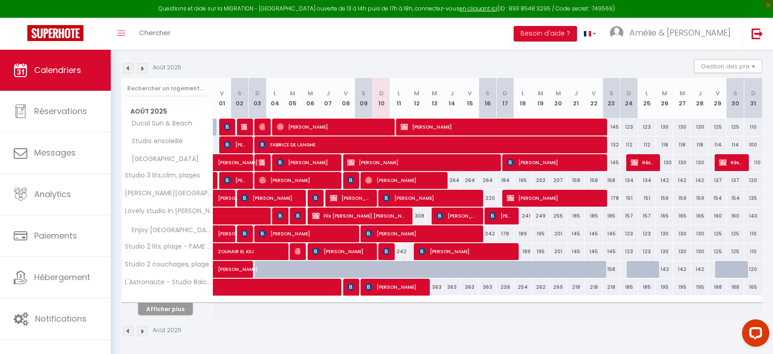
scroll to position [90, 0]
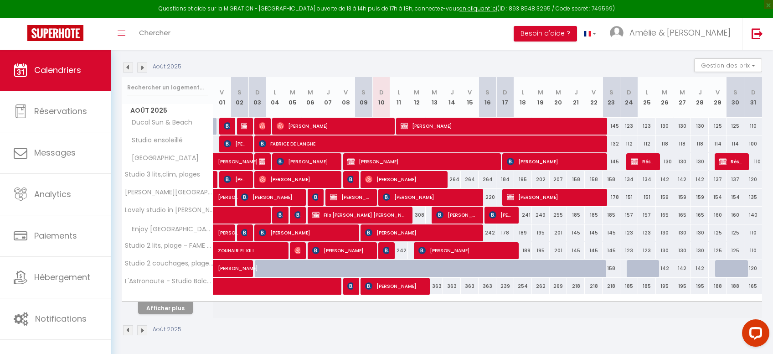
click at [385, 245] on span "[PERSON_NAME]" at bounding box center [386, 250] width 6 height 17
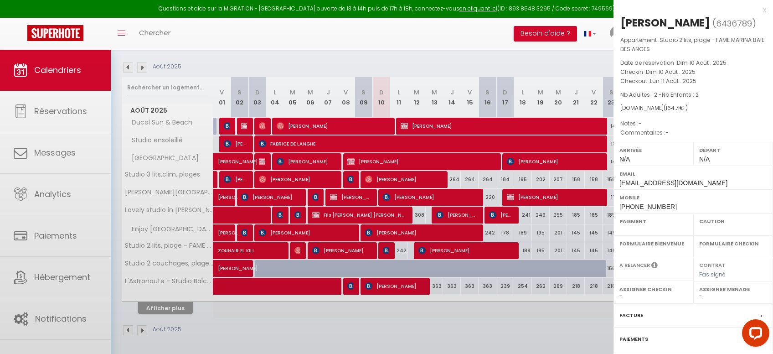
select select "OK"
select select "0"
select select "1"
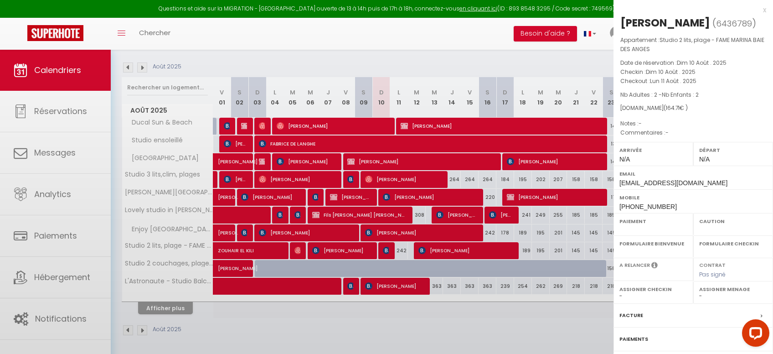
select select
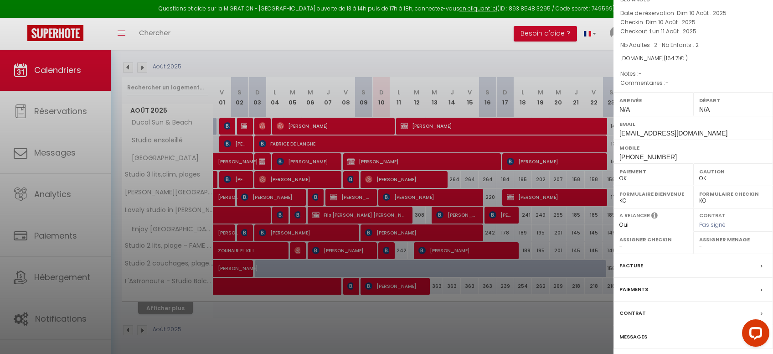
scroll to position [79, 0]
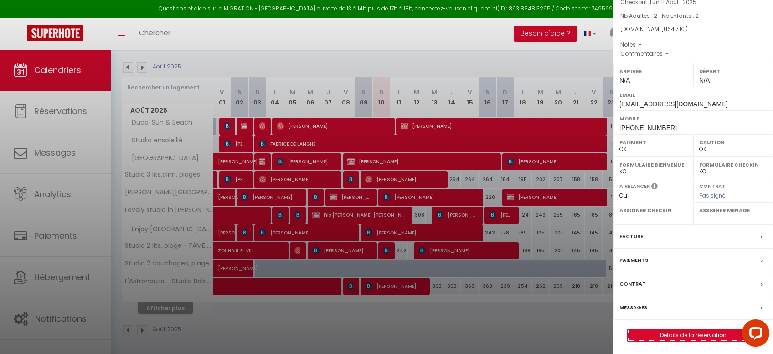
click at [693, 333] on link "Détails de la réservation" at bounding box center [693, 335] width 131 height 12
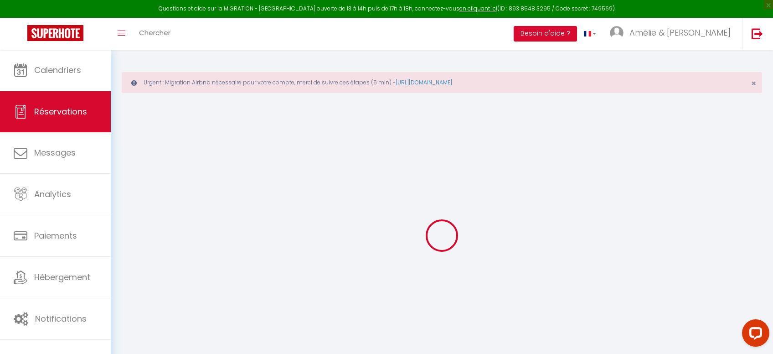
type input "Hasnaa"
type input "Dahabi"
type input "[EMAIL_ADDRESS][DOMAIN_NAME]"
type input "[PHONE_NUMBER]"
type input "[PERSON_NAME]. 18"
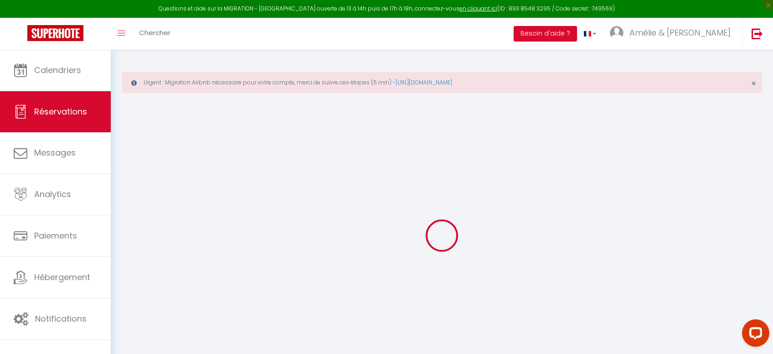
type input "[GEOGRAPHIC_DATA]"
select select "DE"
type input "26.58"
select select "27037"
select select "1"
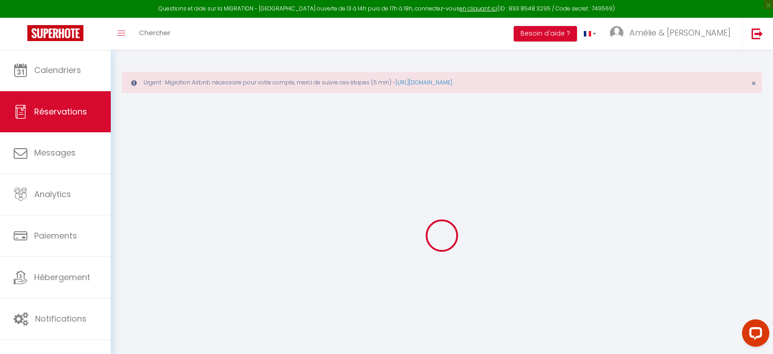
select select
type input "2"
select select "12"
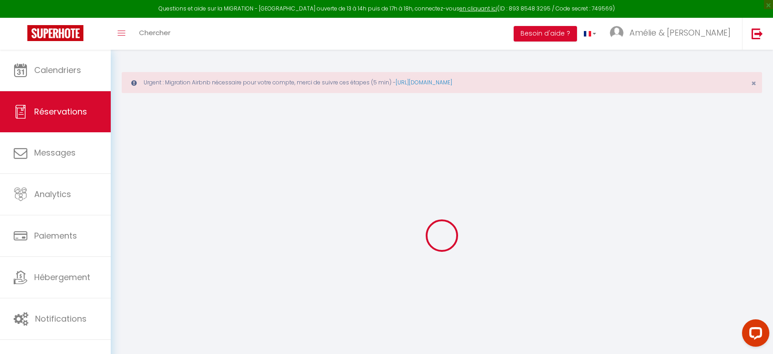
select select
type input "156.33"
checkbox input "false"
type input "0"
select select "2"
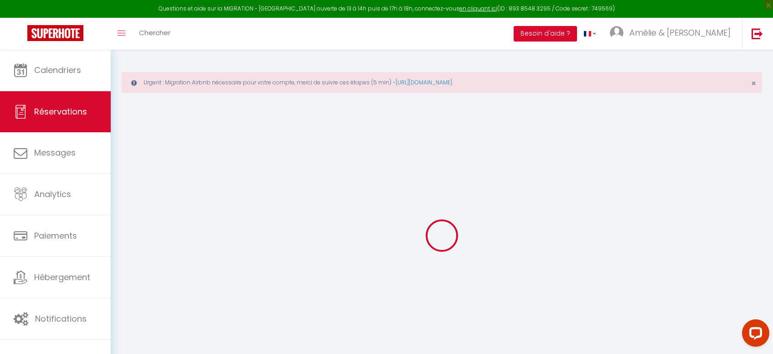
type input "0"
select select
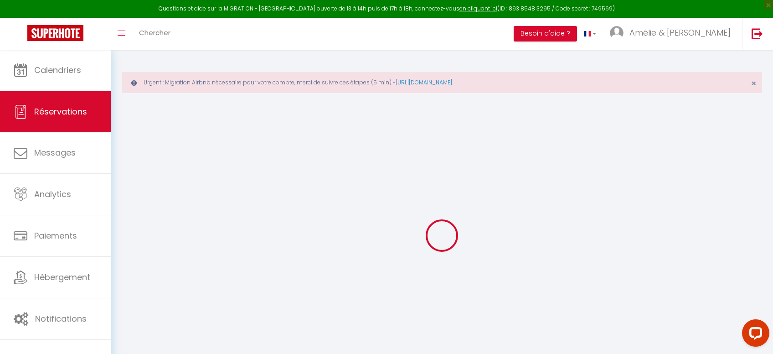
select select "15"
checkbox input "false"
select select
checkbox input "false"
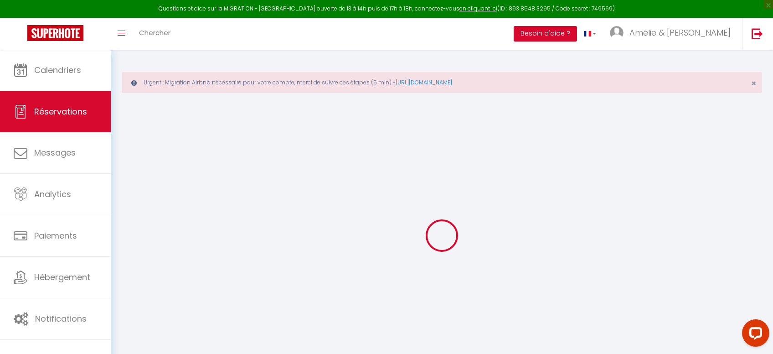
select select
checkbox input "false"
select select
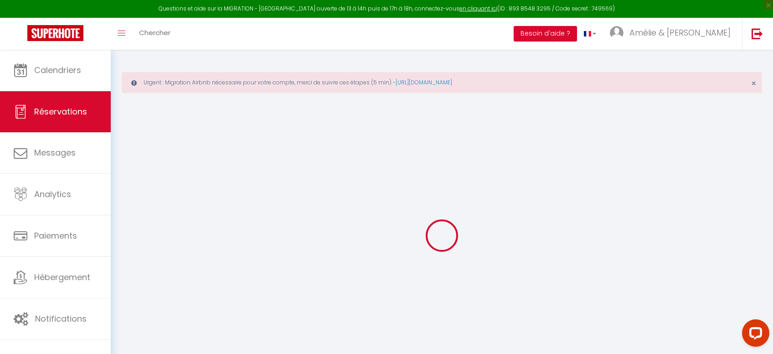
checkbox input "false"
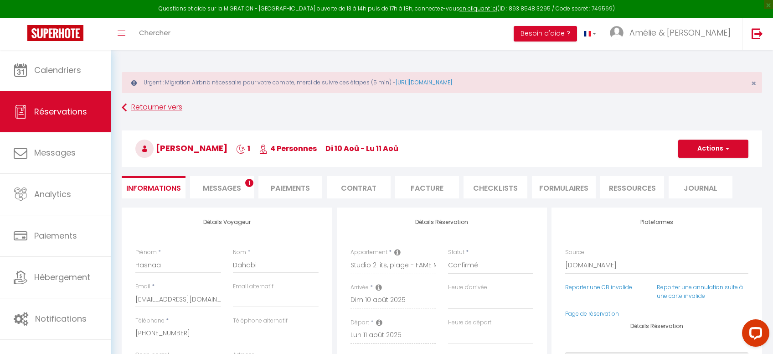
type input "8.38"
select select
checkbox input "false"
select select
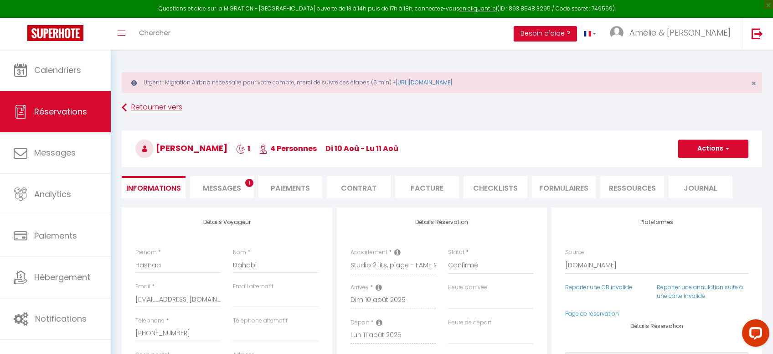
select select
click at [565, 257] on select "Direct [DOMAIN_NAME] [DOMAIN_NAME] Chalet montagne Expedia Gite de [GEOGRAPHIC_…" at bounding box center [656, 265] width 183 height 17
click at [507, 155] on h3 "[PERSON_NAME] 1 4 Personnes di 10 Aoû - lu 11 Aoû" at bounding box center [442, 148] width 641 height 36
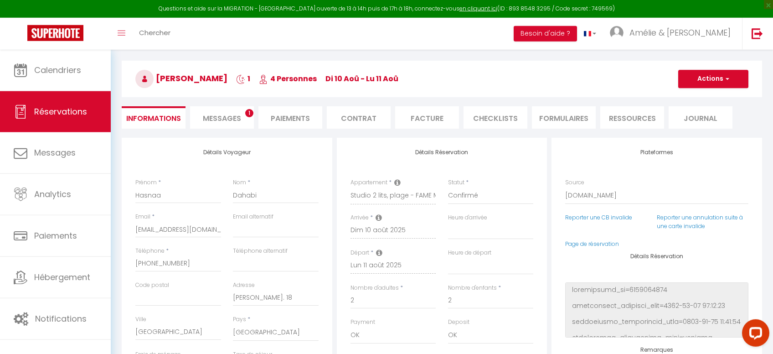
scroll to position [97, 0]
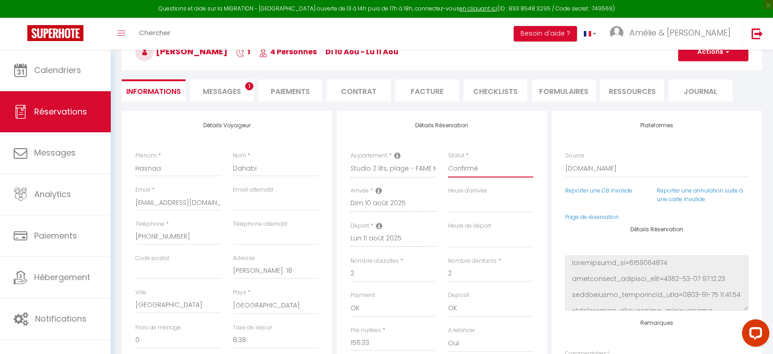
click at [448, 160] on select "Confirmé Non Confirmé [PERSON_NAME] par le voyageur No Show Request" at bounding box center [491, 168] width 86 height 17
select select "3"
click option "No Show" at bounding box center [0, 0] width 0 height 0
select select
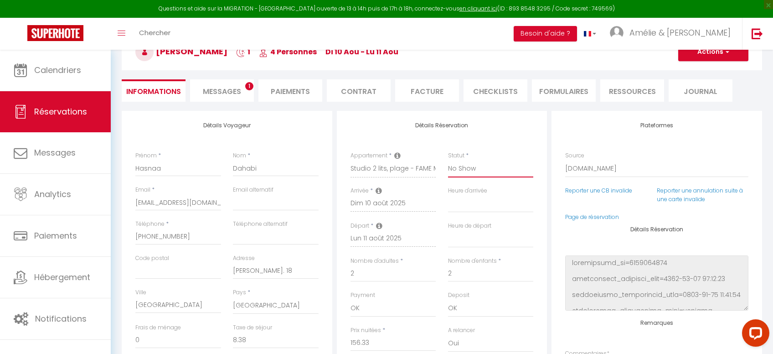
checkbox input "false"
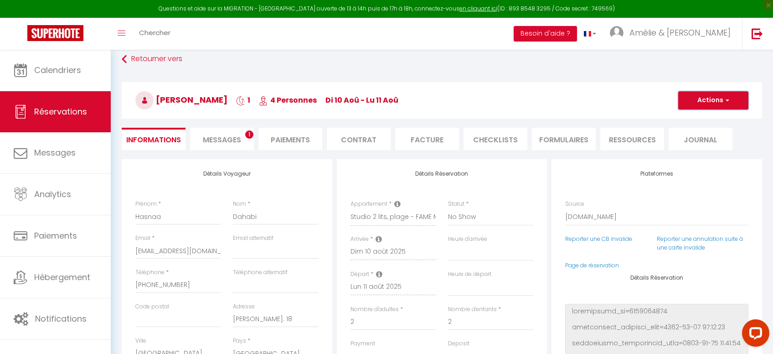
click at [715, 103] on button "Actions" at bounding box center [713, 100] width 70 height 18
click at [709, 120] on link "Enregistrer" at bounding box center [704, 120] width 72 height 12
select select
checkbox input "false"
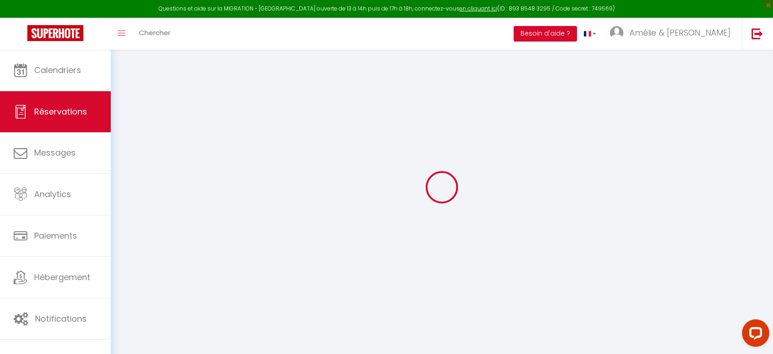
select select
checkbox input "false"
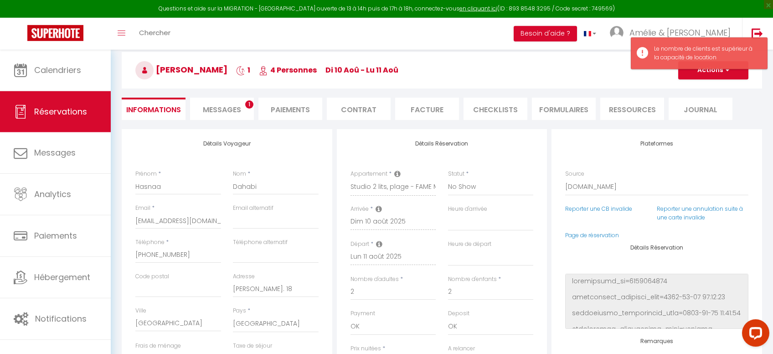
scroll to position [97, 0]
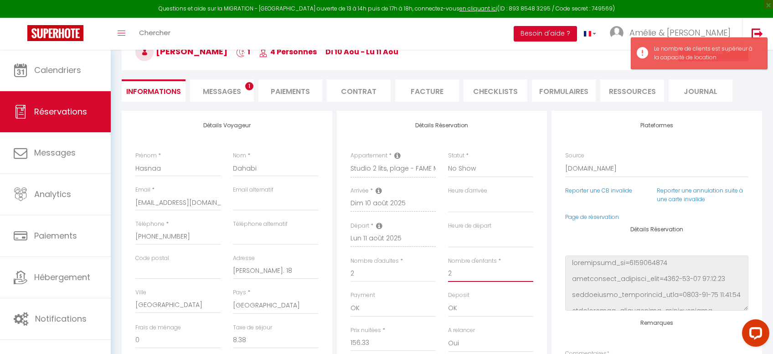
click at [463, 279] on input "2" at bounding box center [491, 273] width 86 height 16
select select
checkbox input "false"
type input "0"
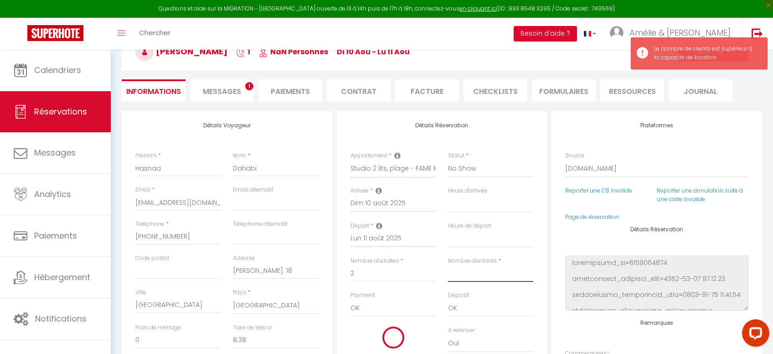
select select
type input "182"
checkbox input "false"
type input "1"
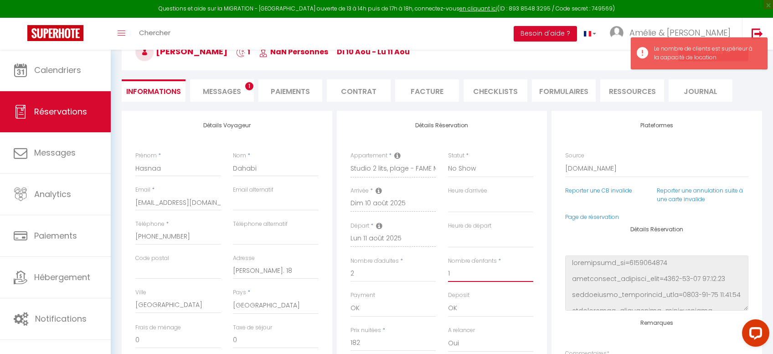
select select
checkbox input "false"
select select
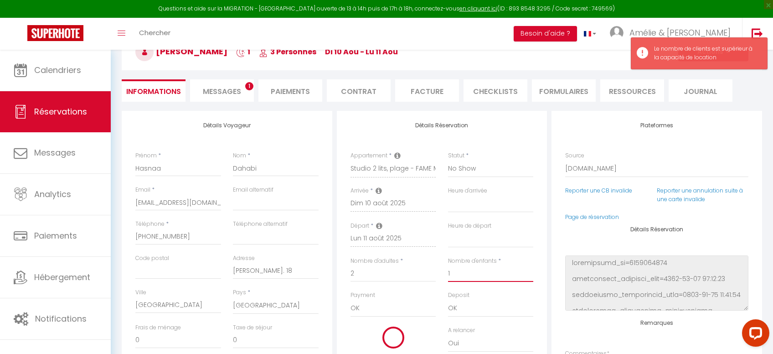
type input "197"
checkbox input "false"
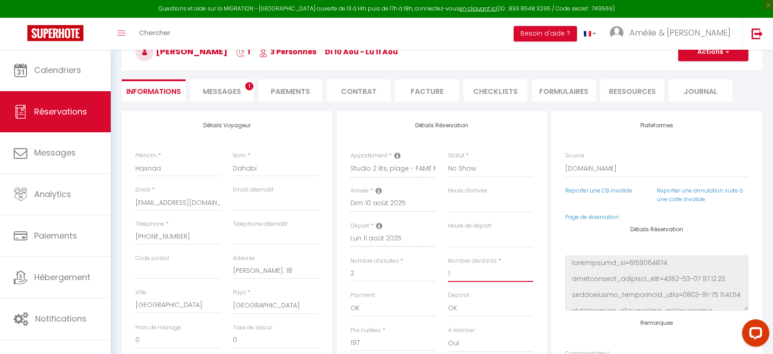
type input "1"
click at [722, 52] on button "Actions" at bounding box center [713, 52] width 70 height 18
click at [710, 67] on link "Enregistrer" at bounding box center [704, 72] width 72 height 12
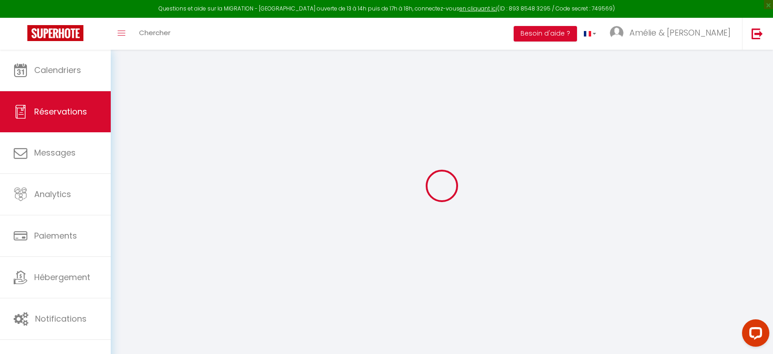
scroll to position [49, 0]
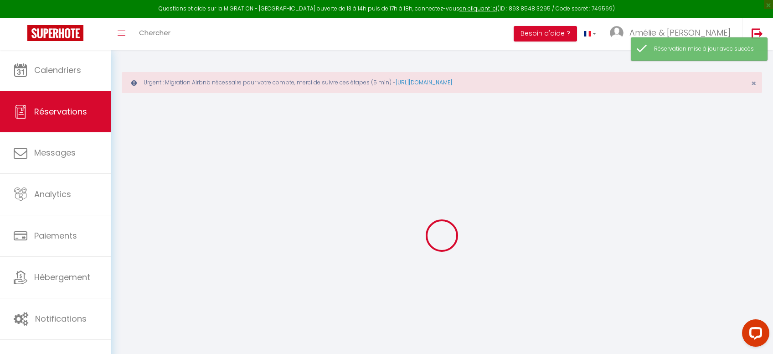
select select "all"
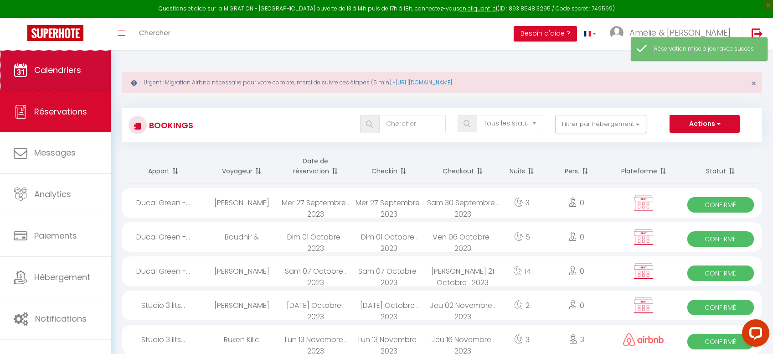
click at [48, 73] on span "Calendriers" at bounding box center [57, 69] width 47 height 11
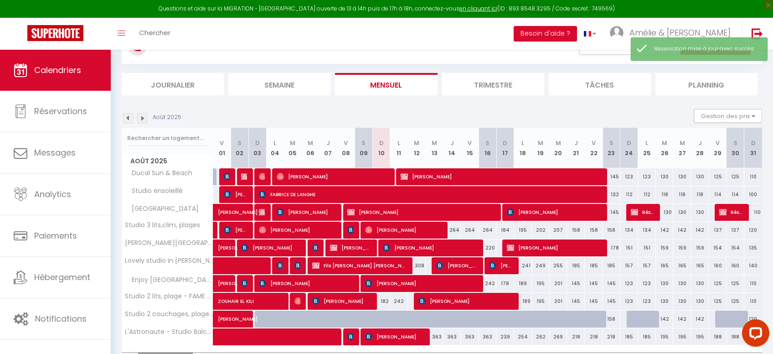
scroll to position [97, 0]
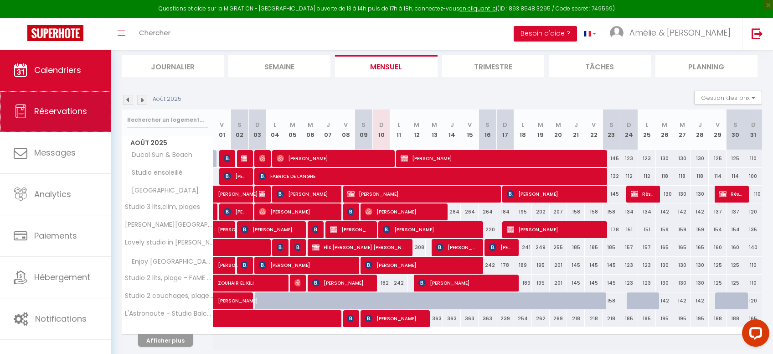
click at [47, 113] on span "Réservations" at bounding box center [60, 110] width 53 height 11
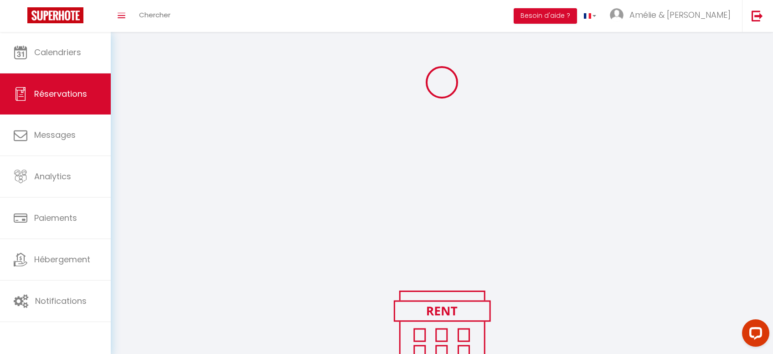
scroll to position [47, 0]
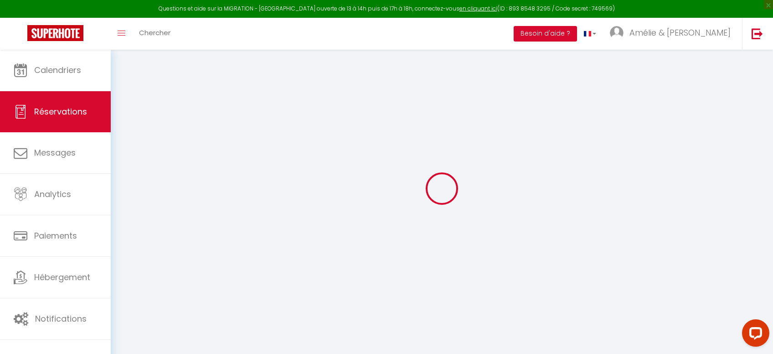
select select "all"
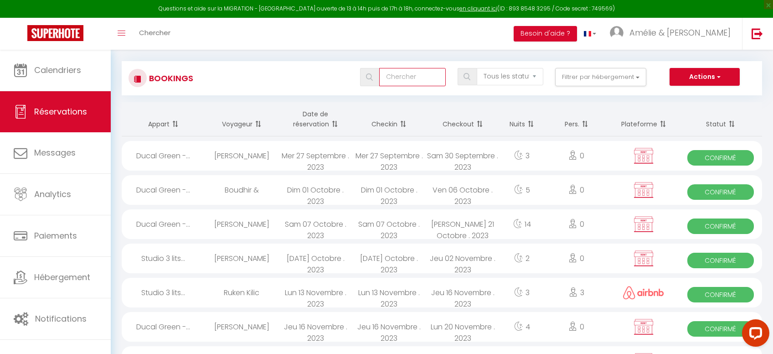
click at [405, 81] on input "text" at bounding box center [412, 77] width 67 height 18
type input "dahabi"
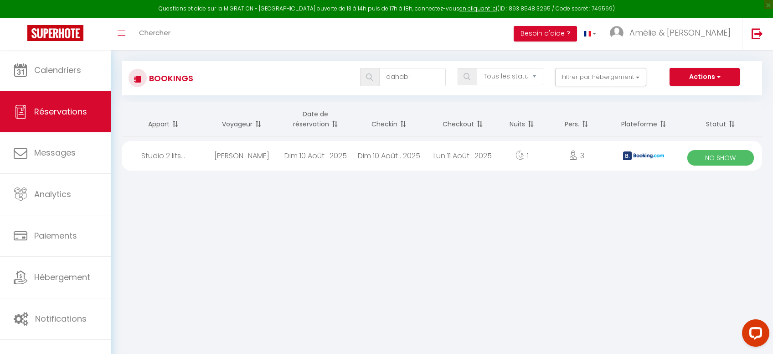
click at [350, 150] on div "Dim 10 Août . 2025" at bounding box center [316, 156] width 74 height 30
select select "OK"
select select "0"
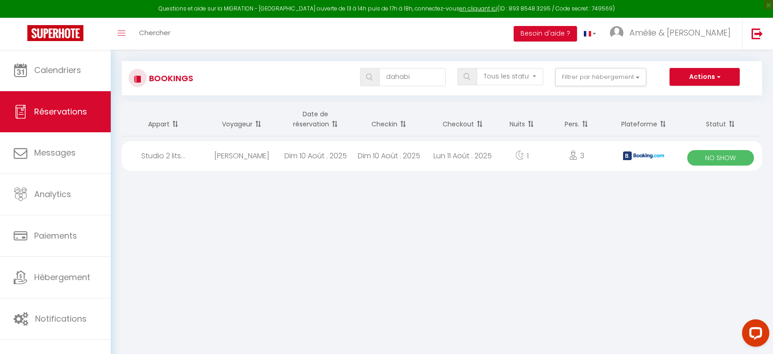
select select "1"
select select
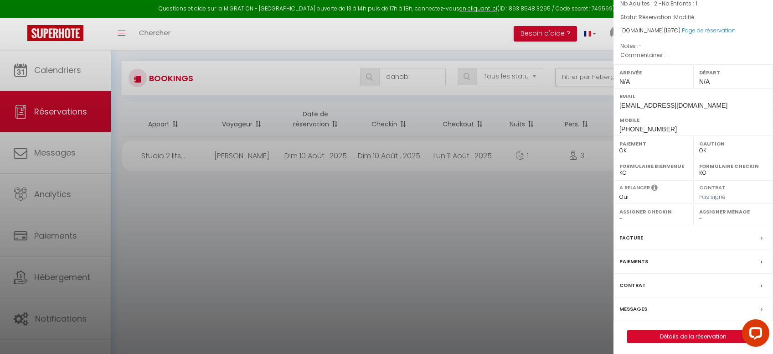
scroll to position [93, 0]
click at [688, 334] on link "Détails de la réservation" at bounding box center [693, 335] width 131 height 12
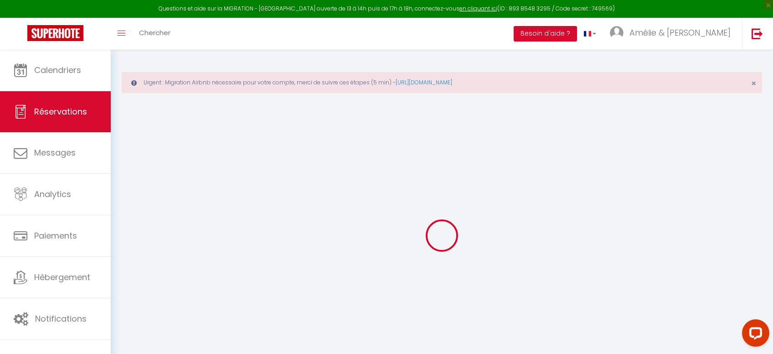
type input "Hasnaa"
type input "Dahabi"
type input "[EMAIL_ADDRESS][DOMAIN_NAME]"
type input "[PHONE_NUMBER]"
type input "[PERSON_NAME]. 18"
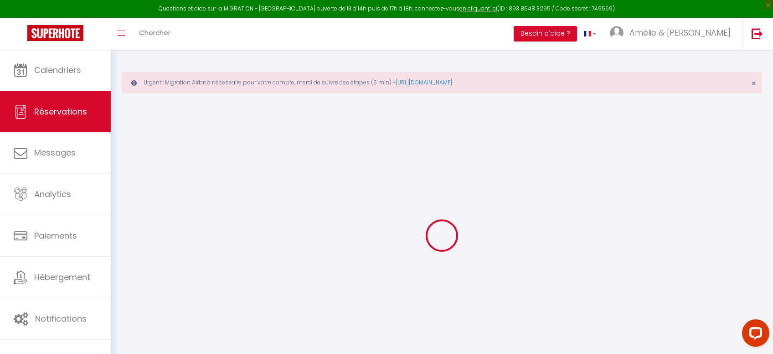
type input "[GEOGRAPHIC_DATA]"
select select "DE"
type input "26.58"
select select "27037"
select select "3"
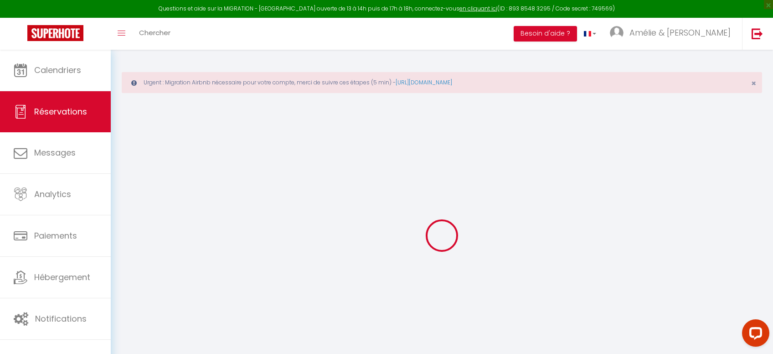
select select
type input "2"
type input "1"
select select "12"
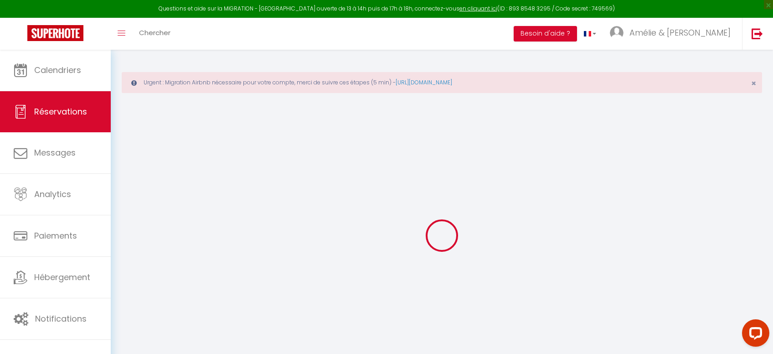
select select
type input "197"
checkbox input "false"
type input "0"
select select "2"
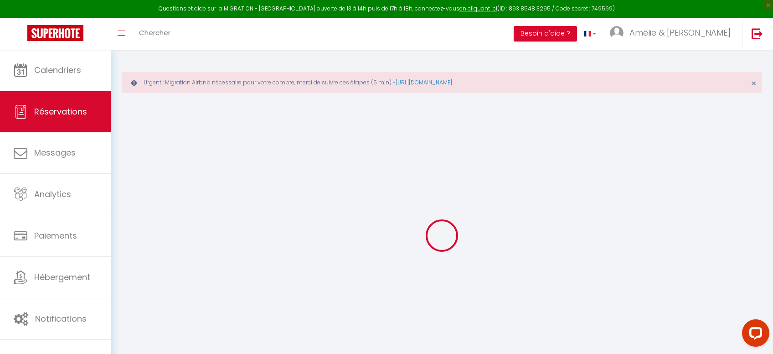
type input "0"
select select
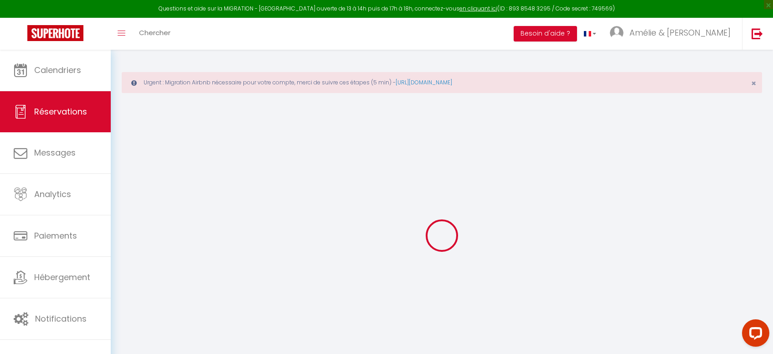
select select "15"
checkbox input "false"
select select
checkbox input "false"
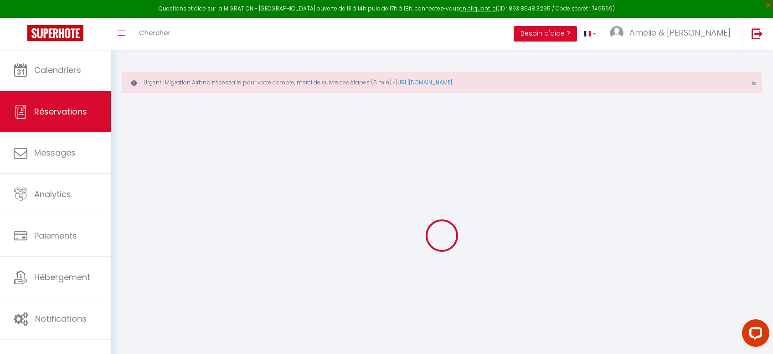
select select
checkbox input "false"
select select
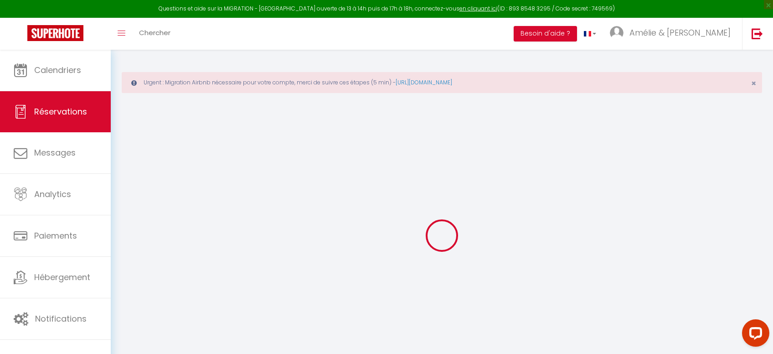
checkbox input "false"
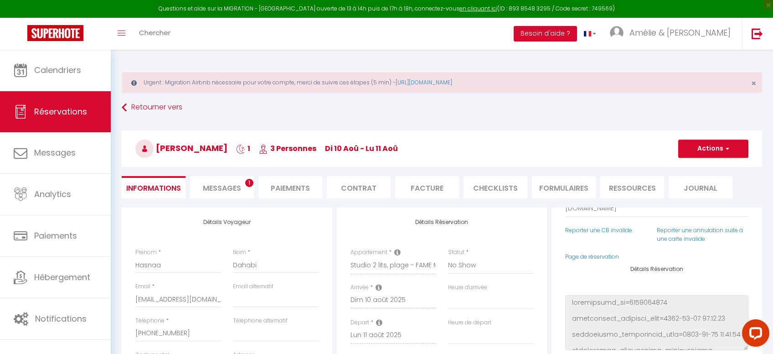
select select
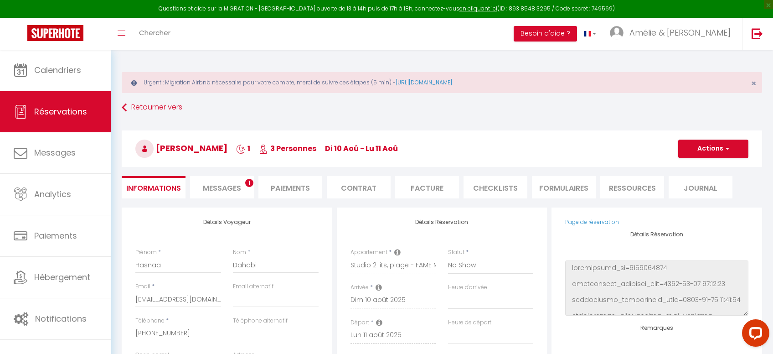
checkbox input "false"
select select
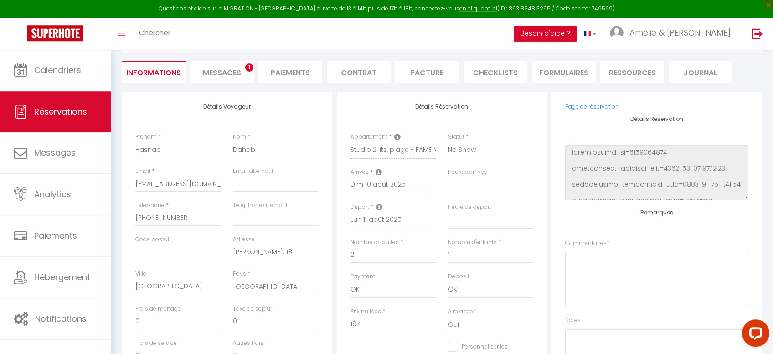
scroll to position [81, 0]
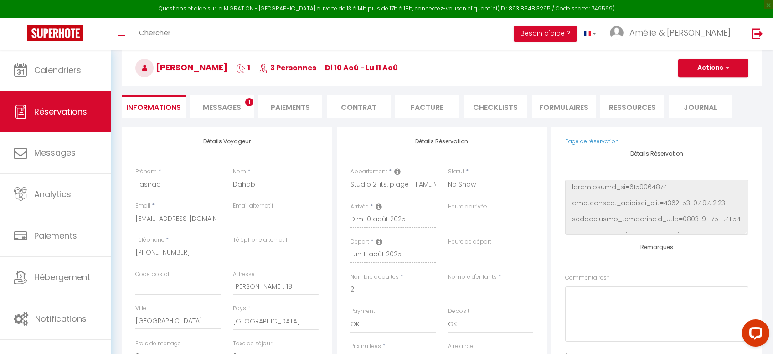
click at [441, 36] on div "Toggle menubar Chercher BUTTON Besoin d'aide ? Amélie & Fabien Paramètres Équipe" at bounding box center [416, 34] width 700 height 32
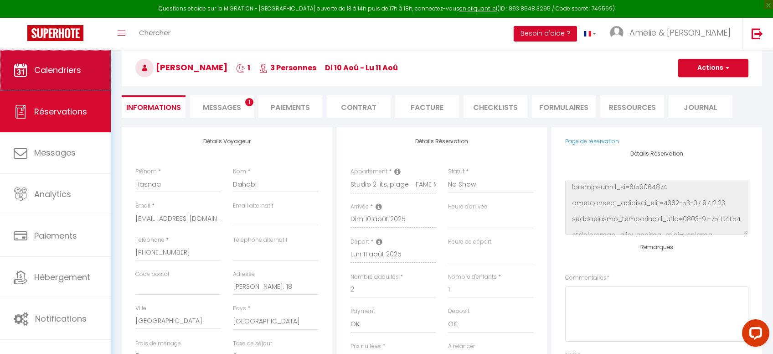
click at [78, 62] on link "Calendriers" at bounding box center [55, 70] width 111 height 41
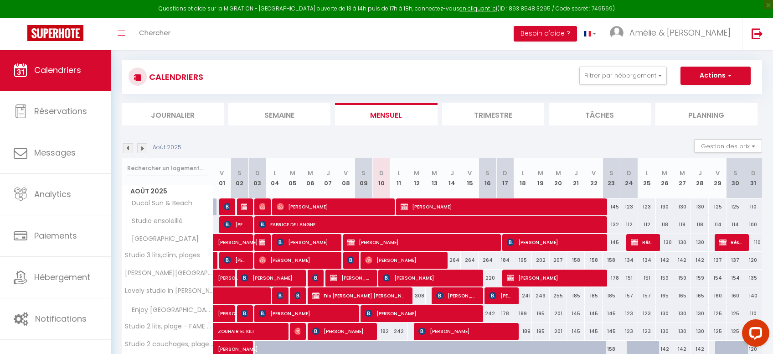
scroll to position [129, 0]
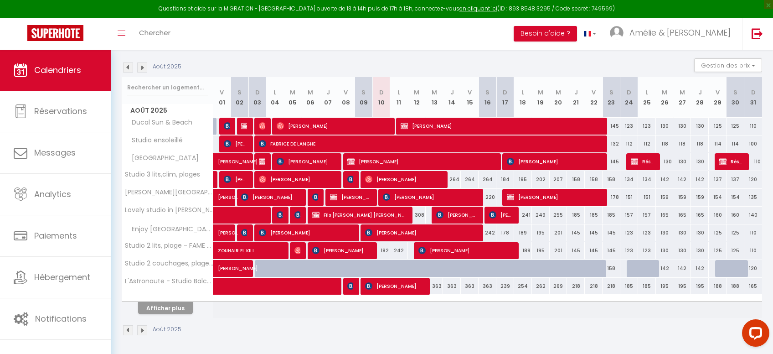
click at [413, 125] on span "[PERSON_NAME]" at bounding box center [502, 125] width 202 height 17
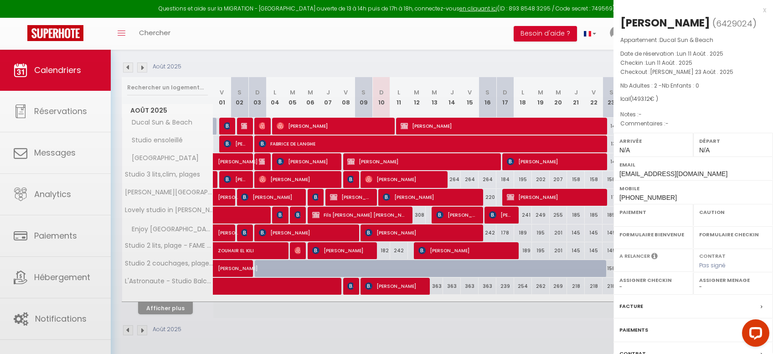
select select "OK"
select select "0"
select select "1"
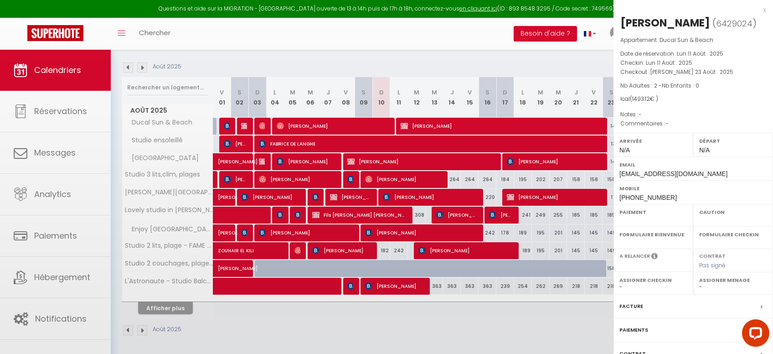
select select
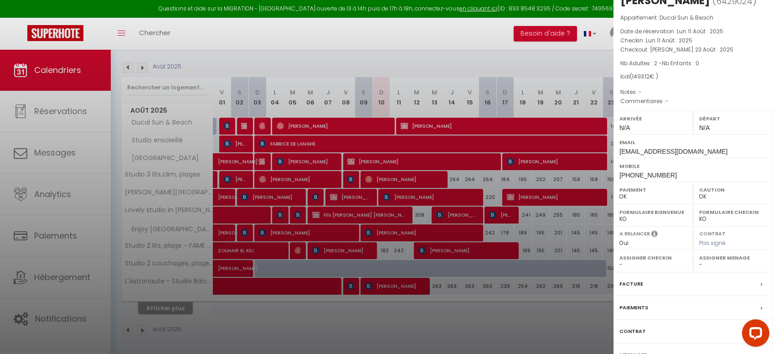
scroll to position [70, 0]
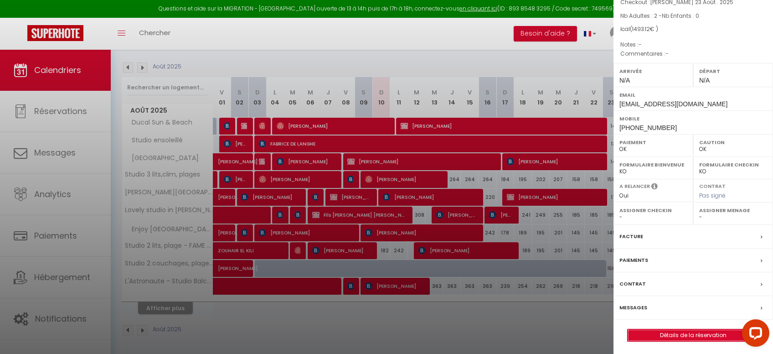
click at [665, 337] on link "Détails de la réservation" at bounding box center [693, 335] width 131 height 12
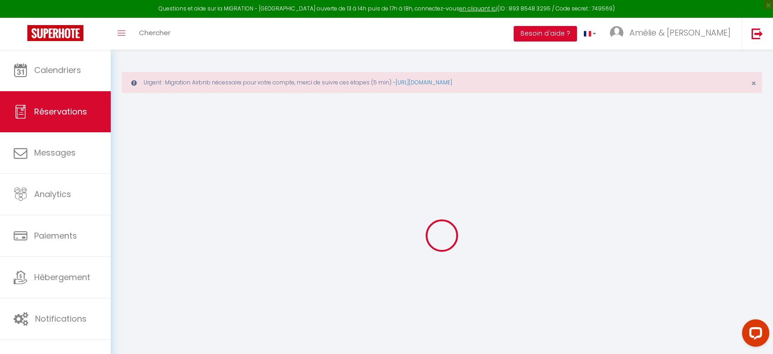
select select
checkbox input "false"
select select
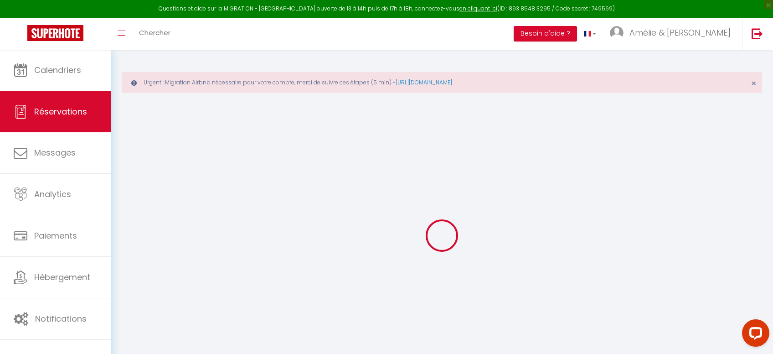
checkbox input "false"
select select
checkbox input "false"
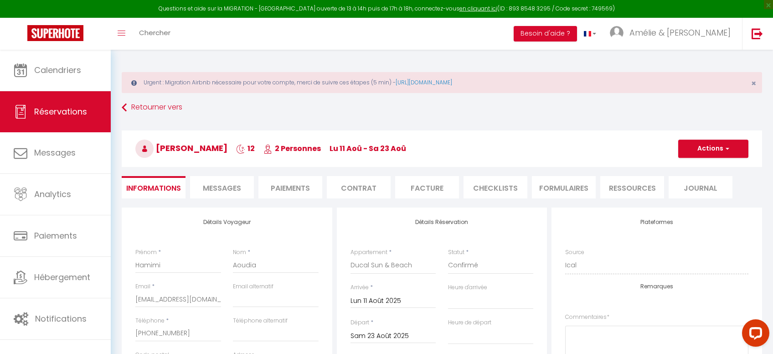
type input "50.53"
type input "96.4"
select select
checkbox input "false"
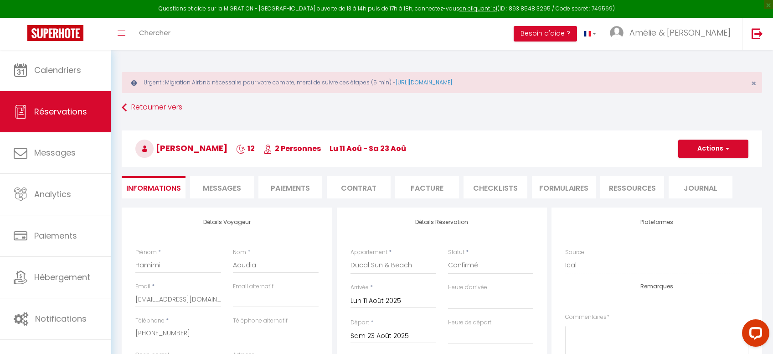
select select
click at [218, 186] on span "Messages" at bounding box center [222, 188] width 38 height 10
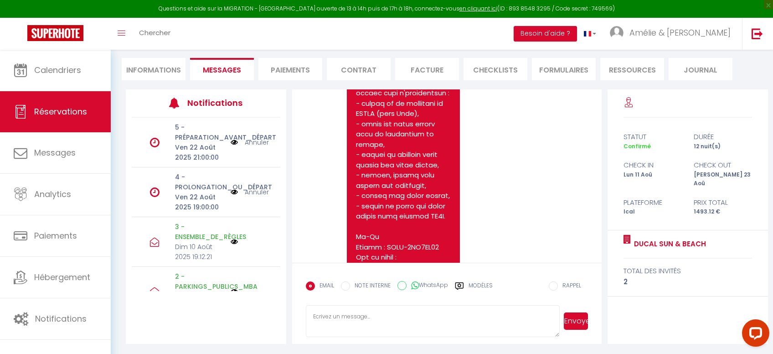
scroll to position [3930, 0]
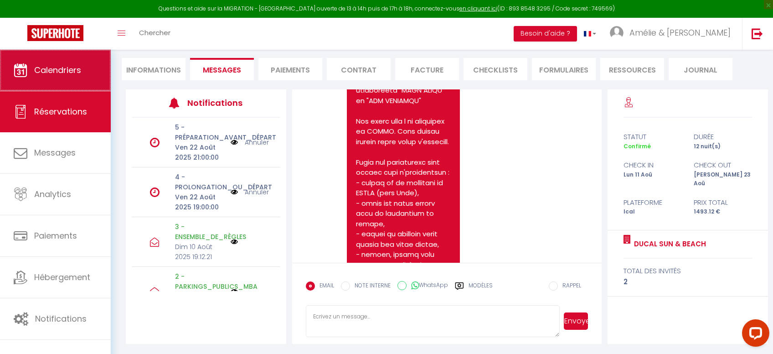
click at [65, 80] on link "Calendriers" at bounding box center [55, 70] width 111 height 41
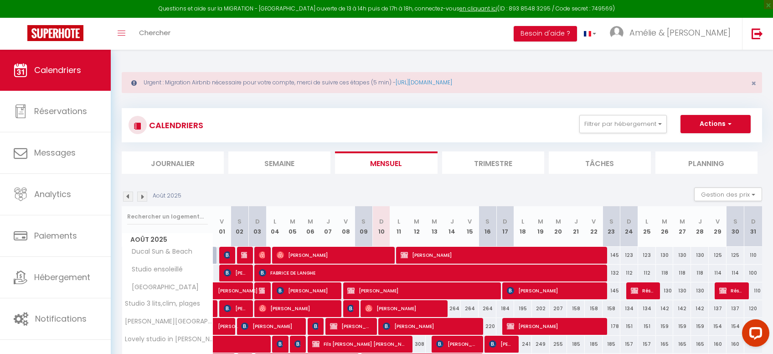
click at [345, 255] on span "[PERSON_NAME]" at bounding box center [333, 254] width 113 height 17
select select "OK"
select select "1"
select select "0"
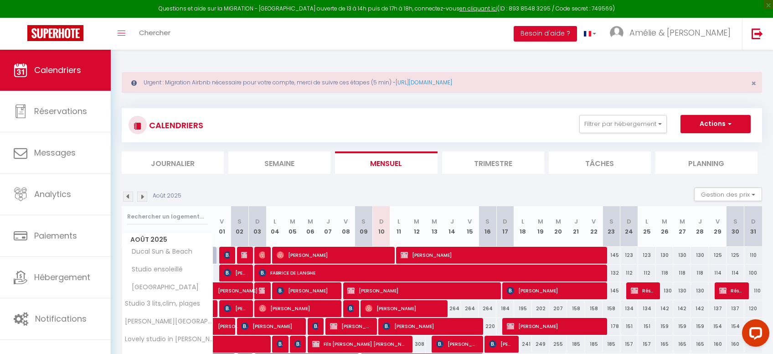
select select "1"
select select
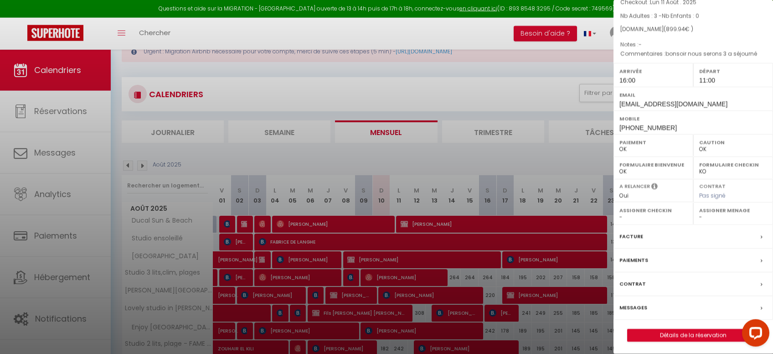
scroll to position [48, 0]
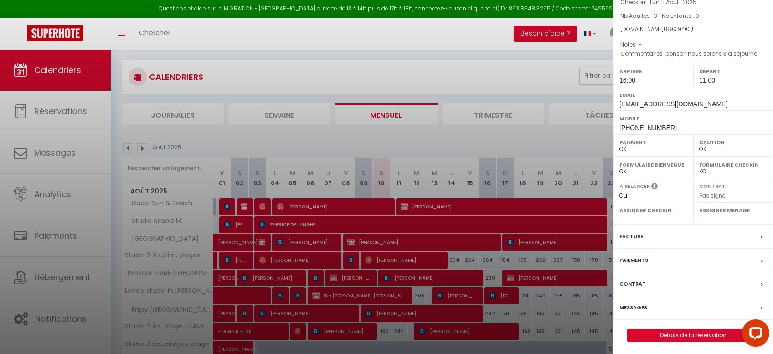
click at [631, 307] on label "Messages" at bounding box center [634, 308] width 28 height 10
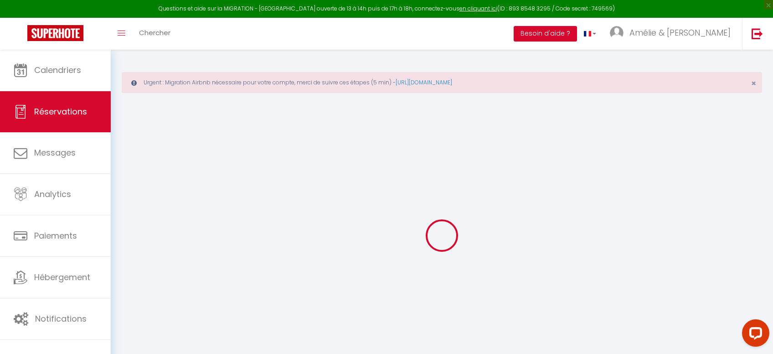
select select
checkbox input "false"
type textarea "bonsoir nous serons 3 a séjourné"
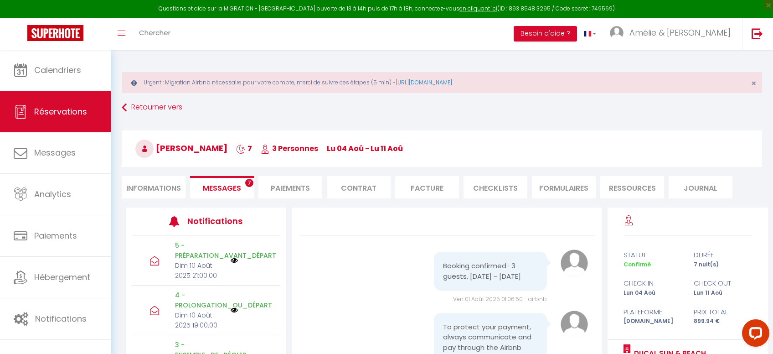
click at [217, 183] on span "Messages" at bounding box center [222, 188] width 38 height 10
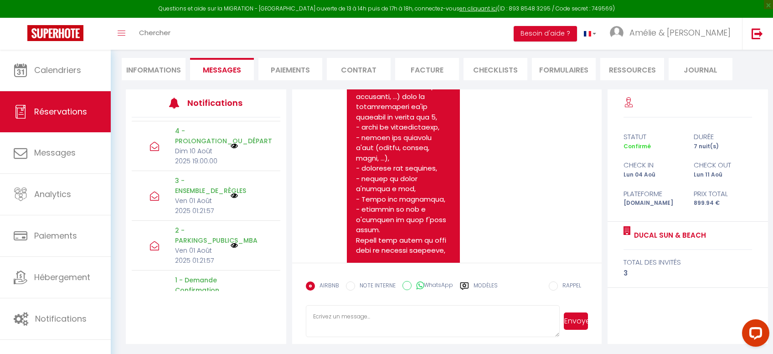
scroll to position [7944, 0]
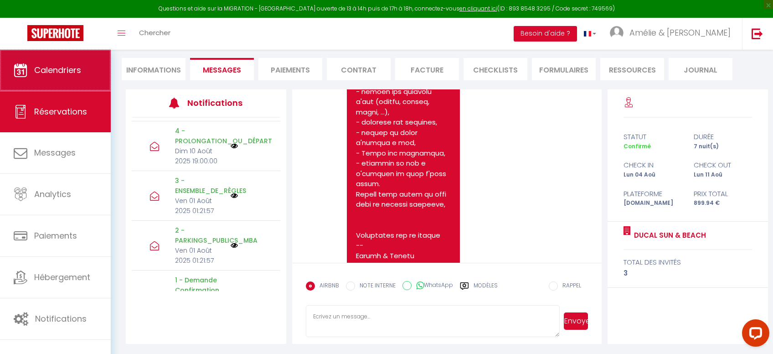
click at [86, 72] on link "Calendriers" at bounding box center [55, 70] width 111 height 41
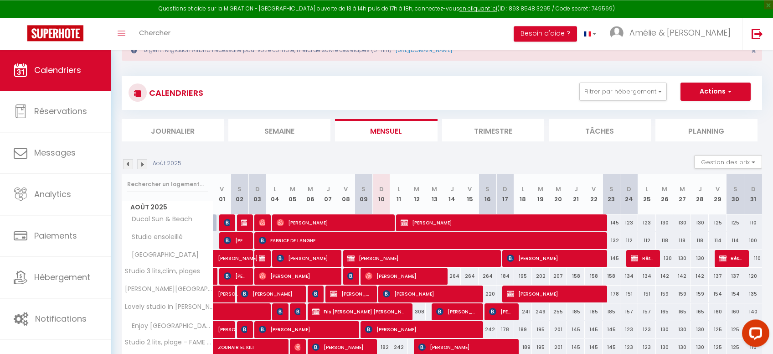
scroll to position [129, 0]
